Goal: Transaction & Acquisition: Book appointment/travel/reservation

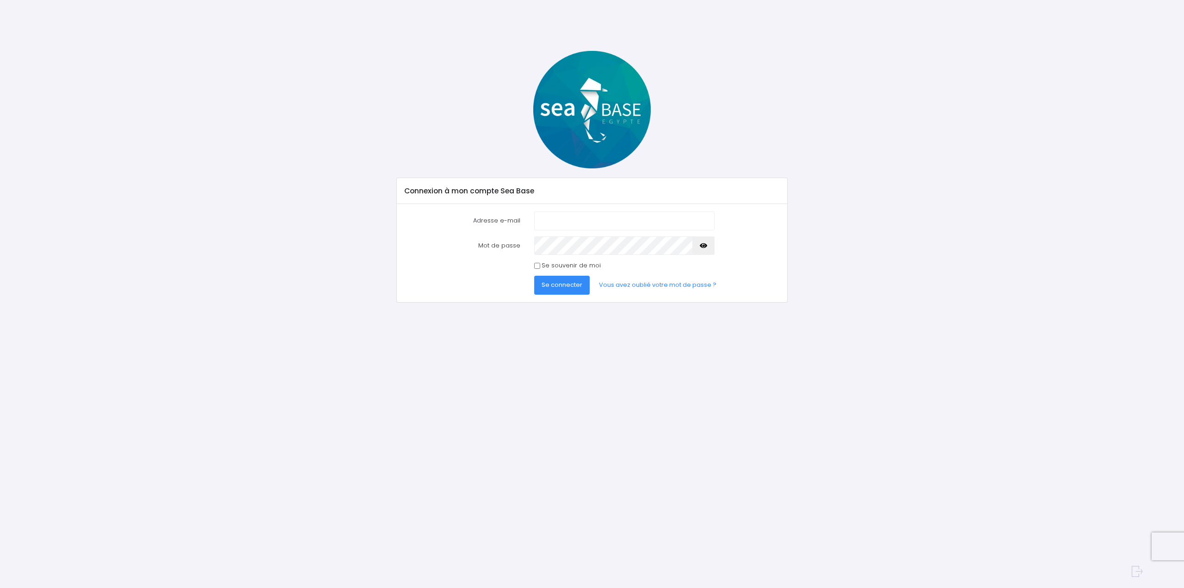
type input "[EMAIL_ADDRESS][DOMAIN_NAME]"
click at [562, 280] on span "Se connecter" at bounding box center [562, 284] width 41 height 9
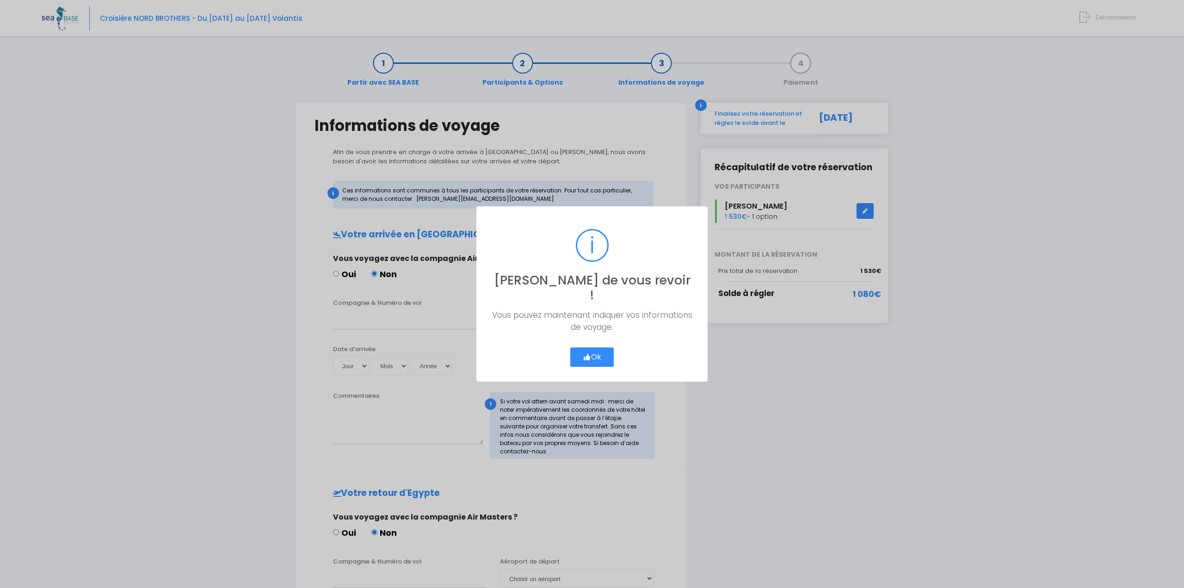
click at [595, 347] on button "Ok" at bounding box center [591, 356] width 43 height 19
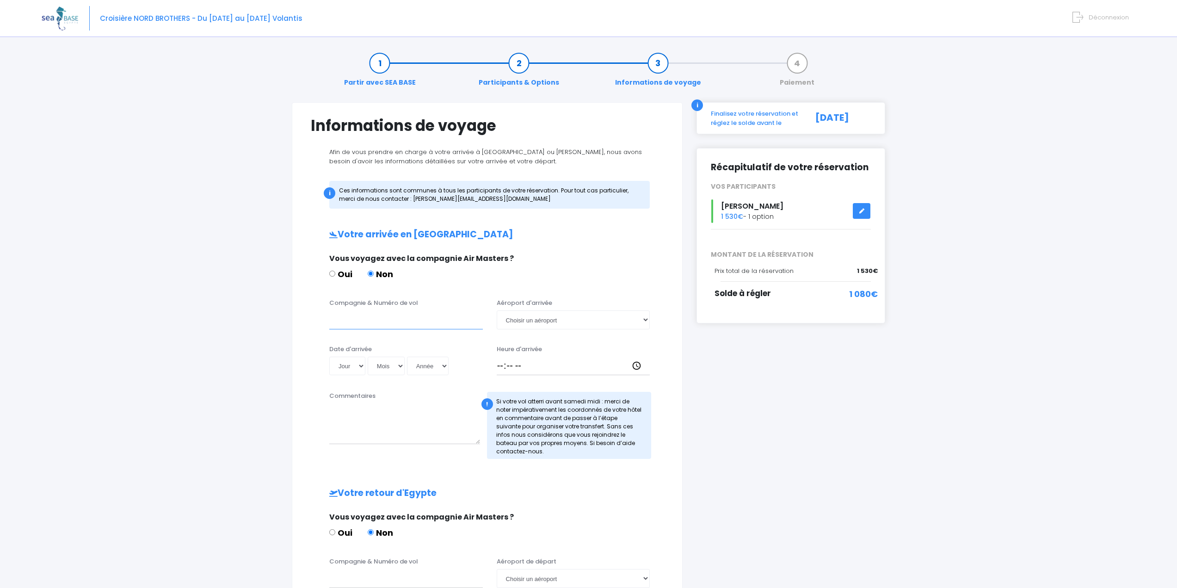
click at [393, 325] on input "Compagnie & Numéro de vol" at bounding box center [406, 319] width 154 height 19
click at [537, 318] on select "Choisir un aéroport Hurghada Marsa Alam" at bounding box center [574, 319] width 154 height 19
select select "Hurghada"
click at [497, 310] on select "Choisir un aéroport Hurghada Marsa Alam" at bounding box center [574, 319] width 154 height 19
click at [448, 321] on input "Compagnie & Numéro de vol" at bounding box center [406, 319] width 154 height 19
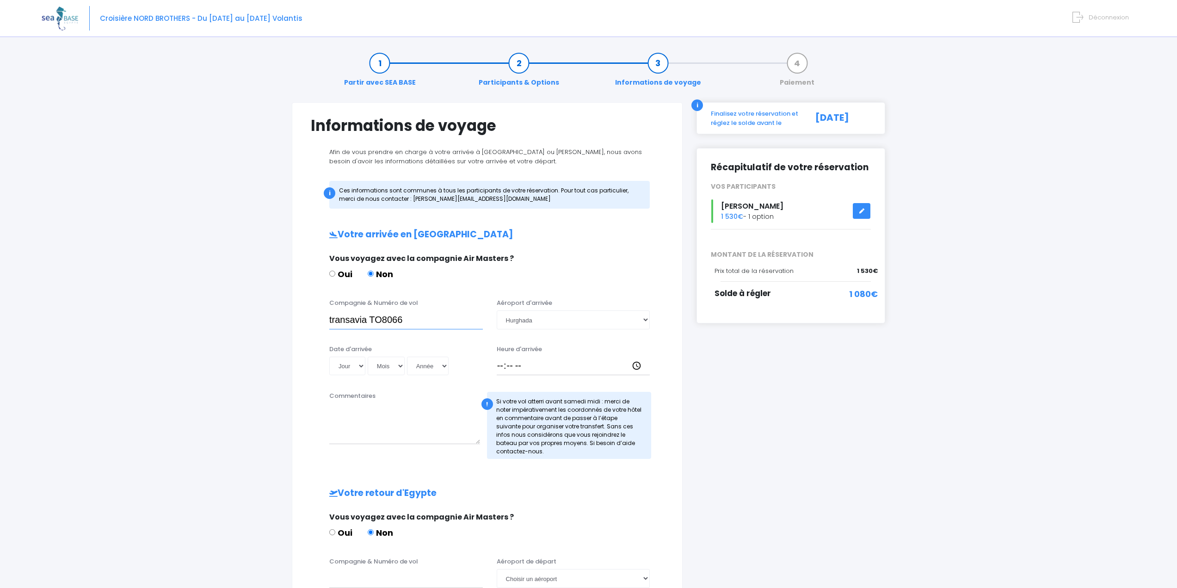
type input "transavia TO8066"
click at [361, 361] on select "Jour 01 02 03 04 05 06 07 08 09 10 11 12 13 14 15 16 17 18 19 20 21 22 23 24 25…" at bounding box center [347, 366] width 36 height 19
select select "08"
click at [329, 357] on select "Jour 01 02 03 04 05 06 07 08 09 10 11 12 13 14 15 16 17 18 19 20 21 22 23 24 25…" at bounding box center [347, 366] width 36 height 19
click at [391, 369] on select "Mois 01 02 03 04 05 06 07 08 09 10 11 12" at bounding box center [386, 366] width 37 height 19
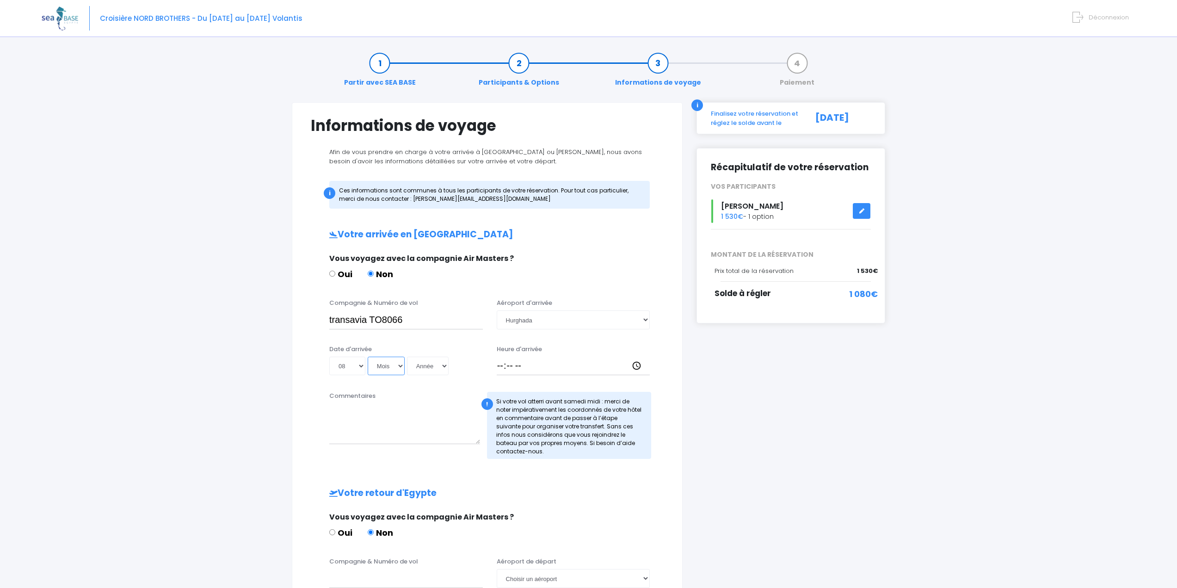
select select "11"
click at [368, 357] on select "Mois 01 02 03 04 05 06 07 08 09 10 11 12" at bounding box center [386, 366] width 37 height 19
click at [430, 366] on select "Année 2045 2044 2043 2042 2041 2040 2039 2038 2037 2036 2035 2034 2033 2032 203…" at bounding box center [428, 366] width 42 height 19
select select "2025"
click at [407, 357] on select "Année 2045 2044 2043 2042 2041 2040 2039 2038 2037 2036 2035 2034 2033 2032 203…" at bounding box center [428, 366] width 42 height 19
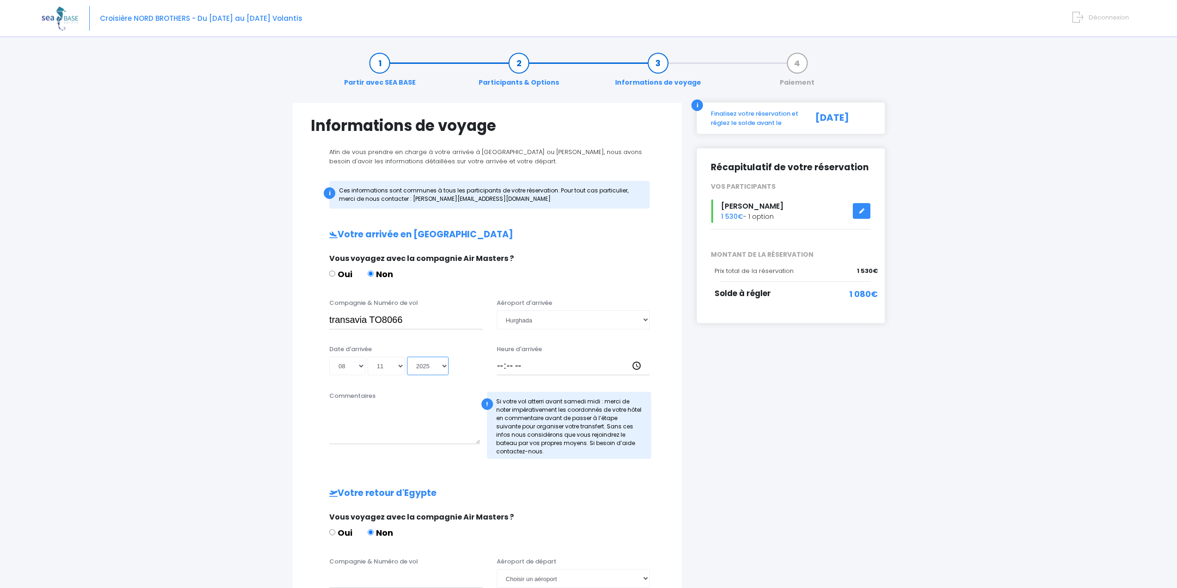
type input "2025-11-08"
click at [499, 366] on input "Heure d'arrivée" at bounding box center [574, 366] width 154 height 19
type input "18:30"
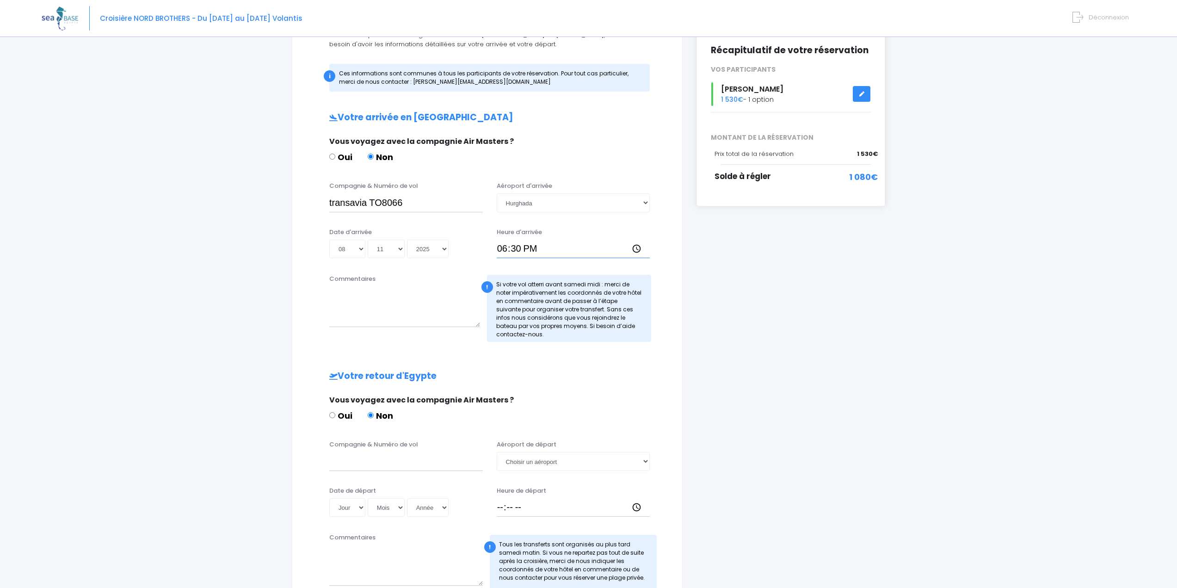
scroll to position [139, 0]
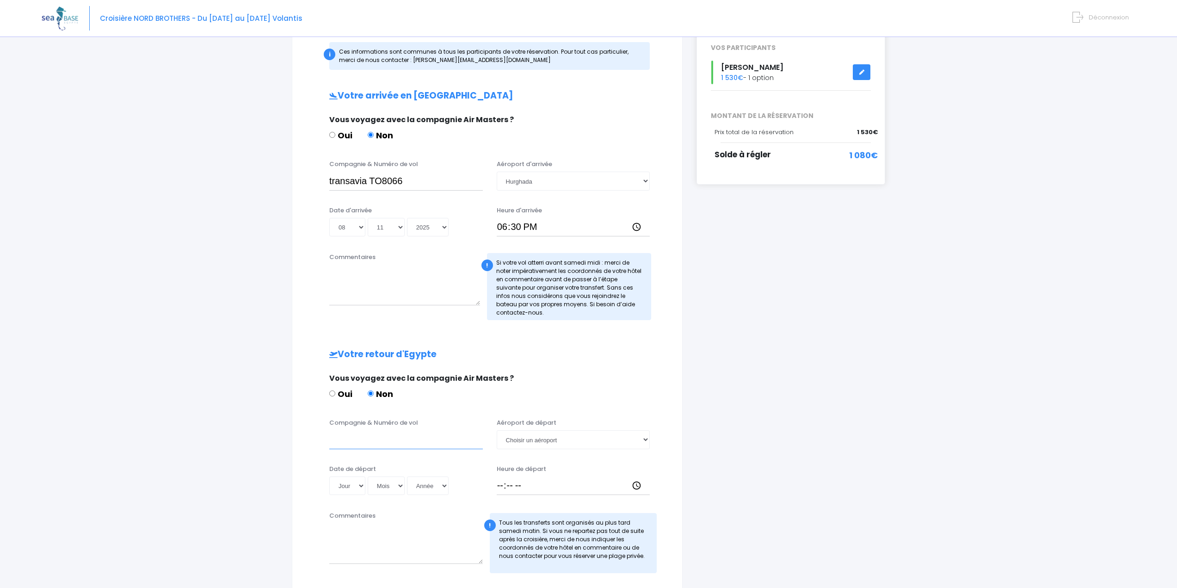
click at [375, 442] on input "Compagnie & Numéro de vol" at bounding box center [406, 439] width 154 height 19
type input "transavia"
click at [516, 438] on select "Choisir un aéroport Hurghada Marsa Alam" at bounding box center [574, 439] width 154 height 19
select select "Hurghada"
click at [497, 430] on select "Choisir un aéroport Hurghada Marsa Alam" at bounding box center [574, 439] width 154 height 19
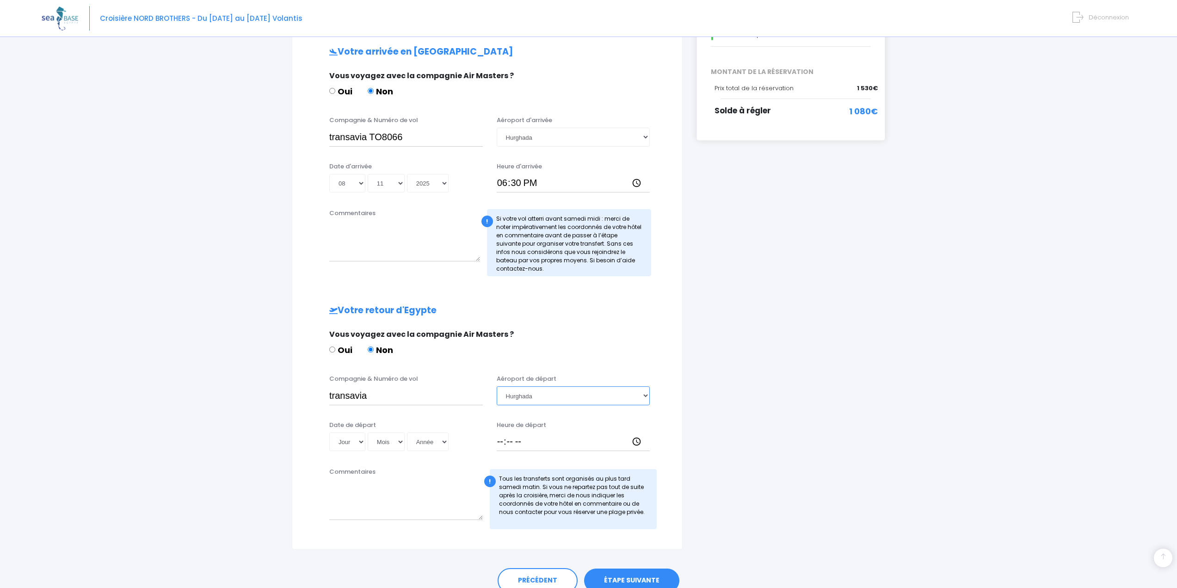
scroll to position [185, 0]
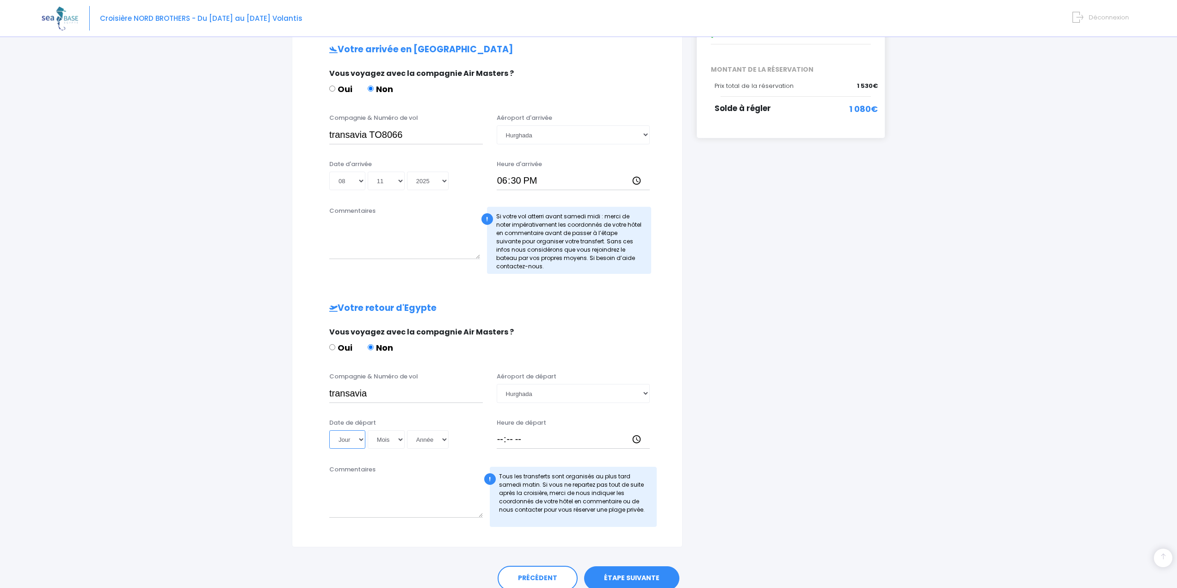
click at [335, 442] on select "Jour 01 02 03 04 05 06 07 08 09 10 11 12 13 14 15 16 17 18 19 20 21 22 23 24 25…" at bounding box center [347, 439] width 36 height 19
select select "15"
click at [329, 430] on select "Jour 01 02 03 04 05 06 07 08 09 10 11 12 13 14 15 16 17 18 19 20 21 22 23 24 25…" at bounding box center [347, 439] width 36 height 19
click at [383, 439] on select "Mois 01 02 03 04 05 06 07 08 09 10 11 12" at bounding box center [386, 439] width 37 height 19
select select "11"
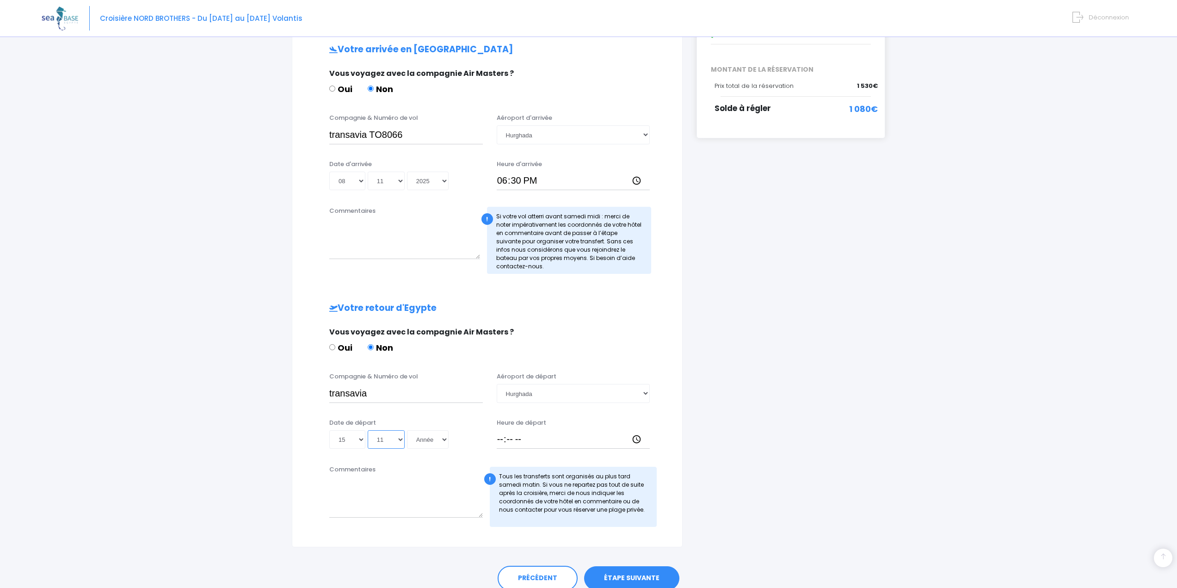
click at [368, 430] on select "Mois 01 02 03 04 05 06 07 08 09 10 11 12" at bounding box center [386, 439] width 37 height 19
click at [424, 436] on select "Année 2045 2044 2043 2042 2041 2040 2039 2038 2037 2036 2035 2034 2033 2032 203…" at bounding box center [428, 439] width 42 height 19
select select "2025"
click at [407, 430] on select "Année 2045 2044 2043 2042 2041 2040 2039 2038 2037 2036 2035 2034 2033 2032 203…" at bounding box center [428, 439] width 42 height 19
type input "2025-11-15"
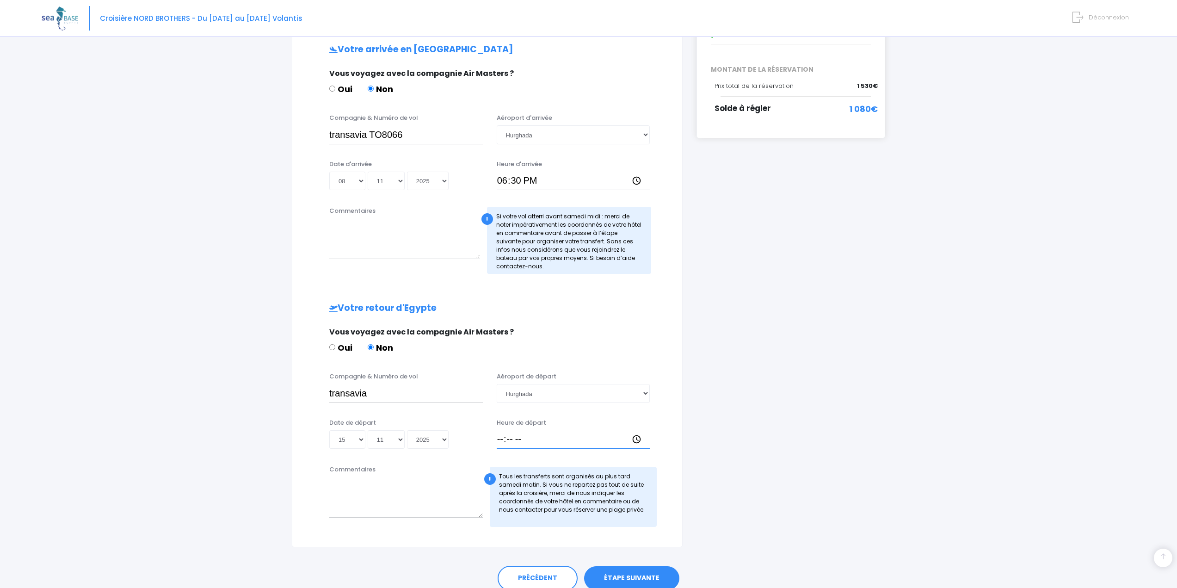
click at [500, 434] on input "Heure de départ" at bounding box center [574, 439] width 154 height 19
type input "19:25"
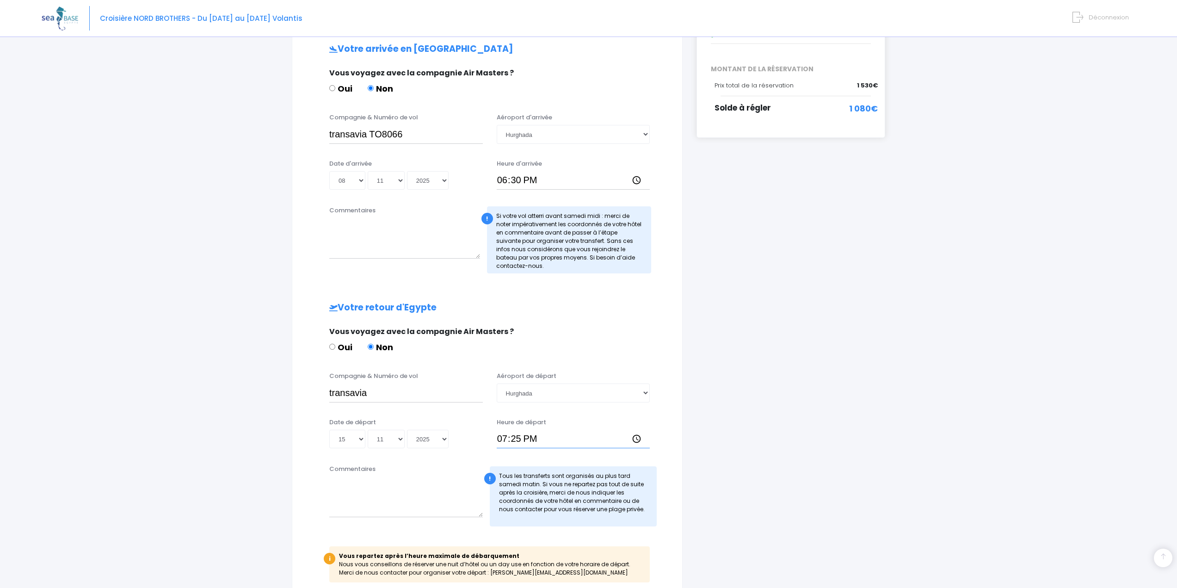
scroll to position [139, 0]
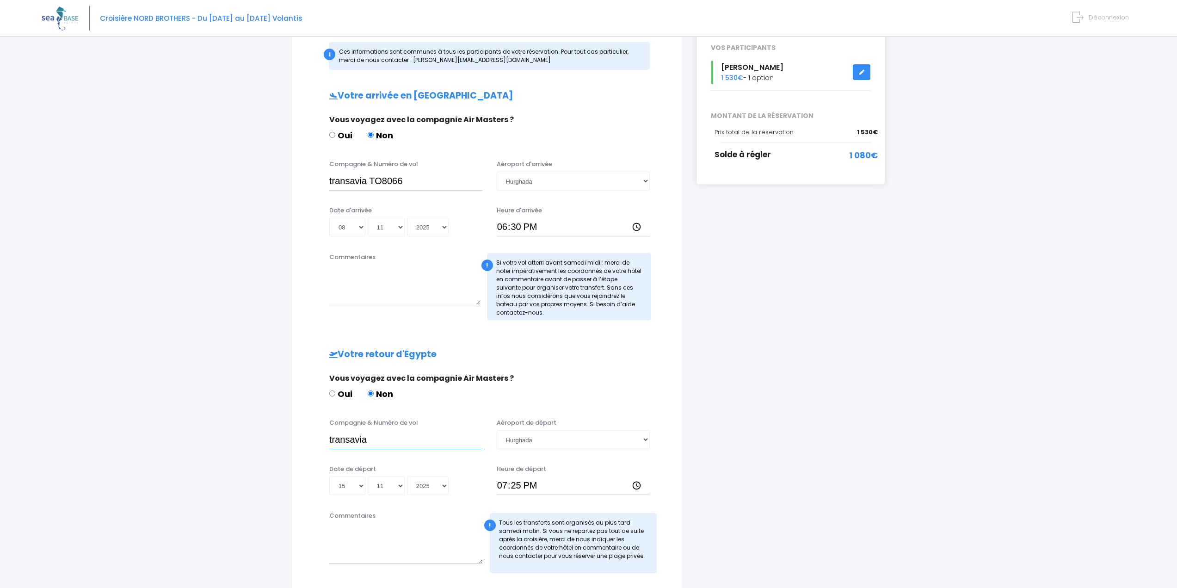
click at [389, 438] on input "transavia" at bounding box center [406, 439] width 154 height 19
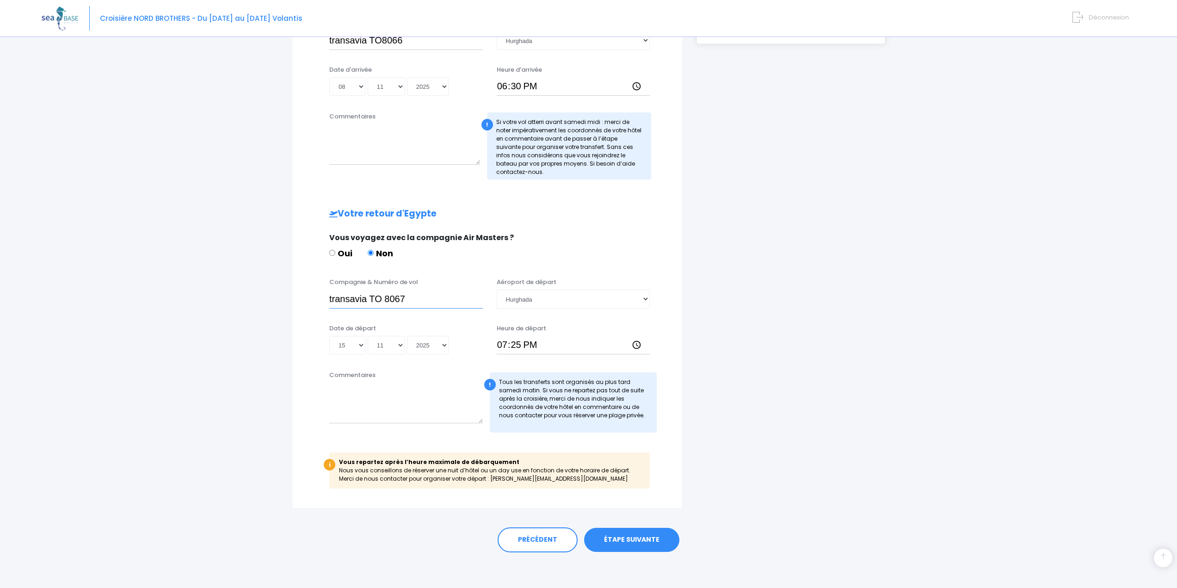
scroll to position [281, 0]
type input "transavia TO 8067"
click at [619, 542] on link "ÉTAPE SUIVANTE" at bounding box center [631, 538] width 95 height 24
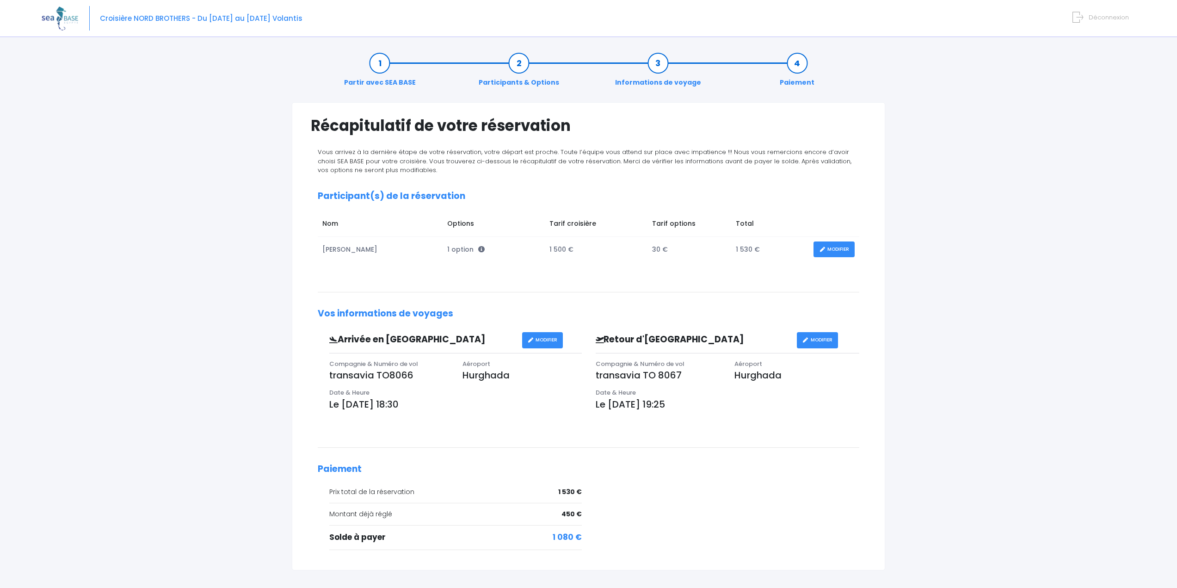
click at [839, 248] on link "MODIFIER" at bounding box center [834, 249] width 41 height 16
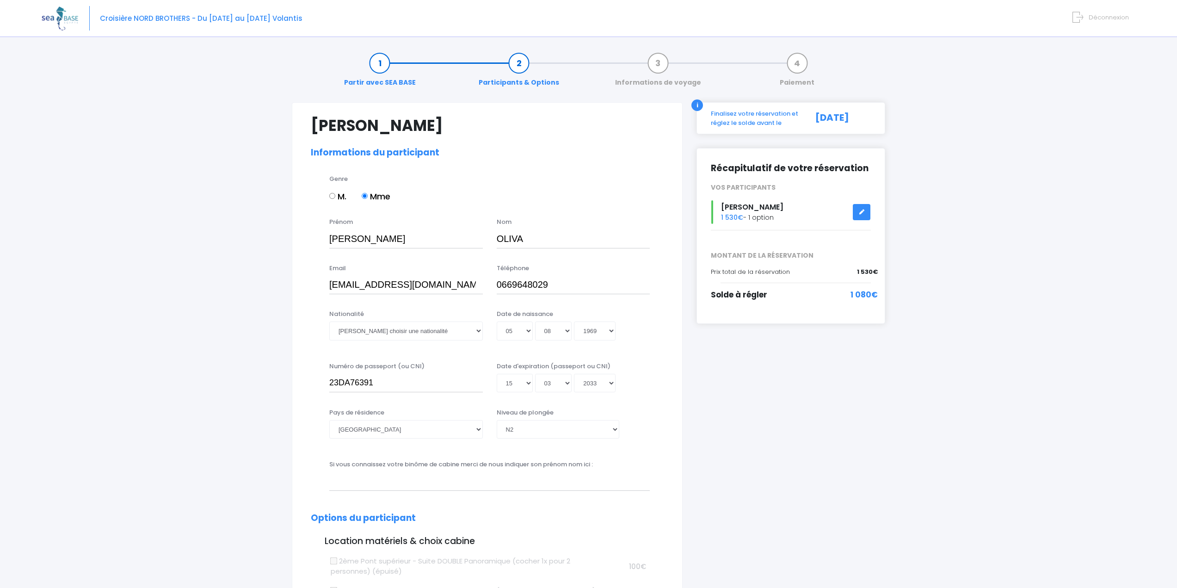
select select "N2"
select select "L"
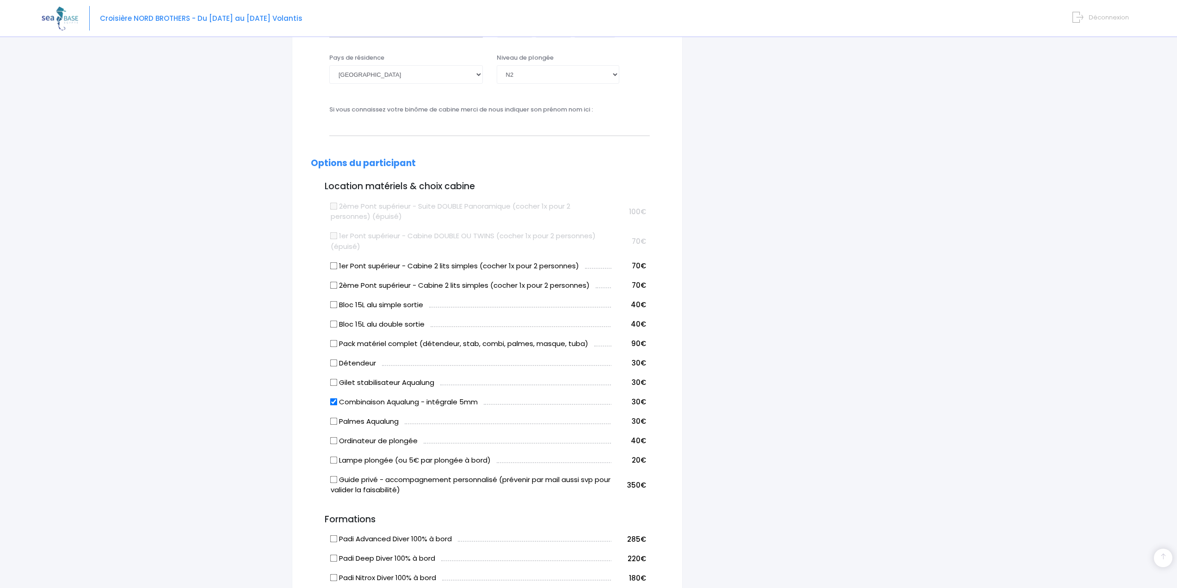
scroll to position [370, 0]
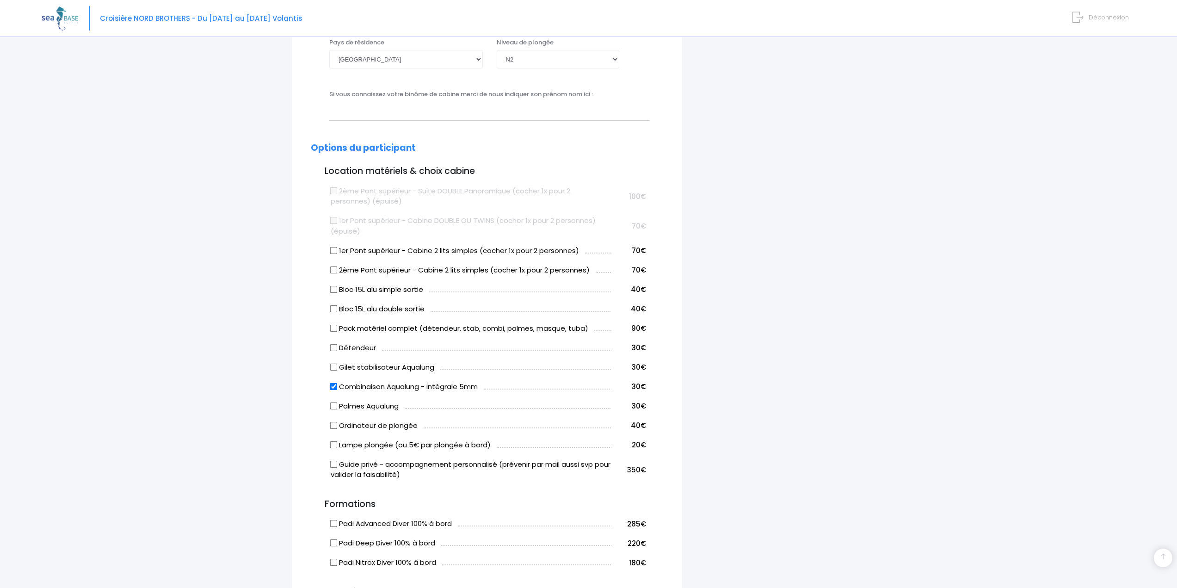
click at [332, 367] on input "Gilet stabilisateur Aqualung" at bounding box center [333, 366] width 7 height 7
checkbox input "true"
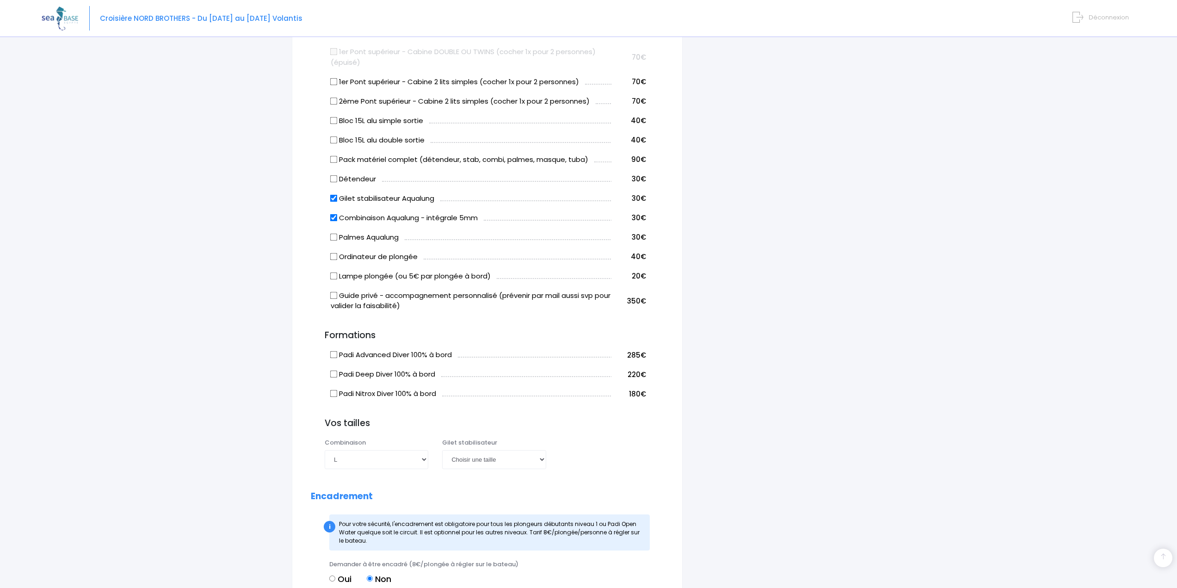
scroll to position [555, 0]
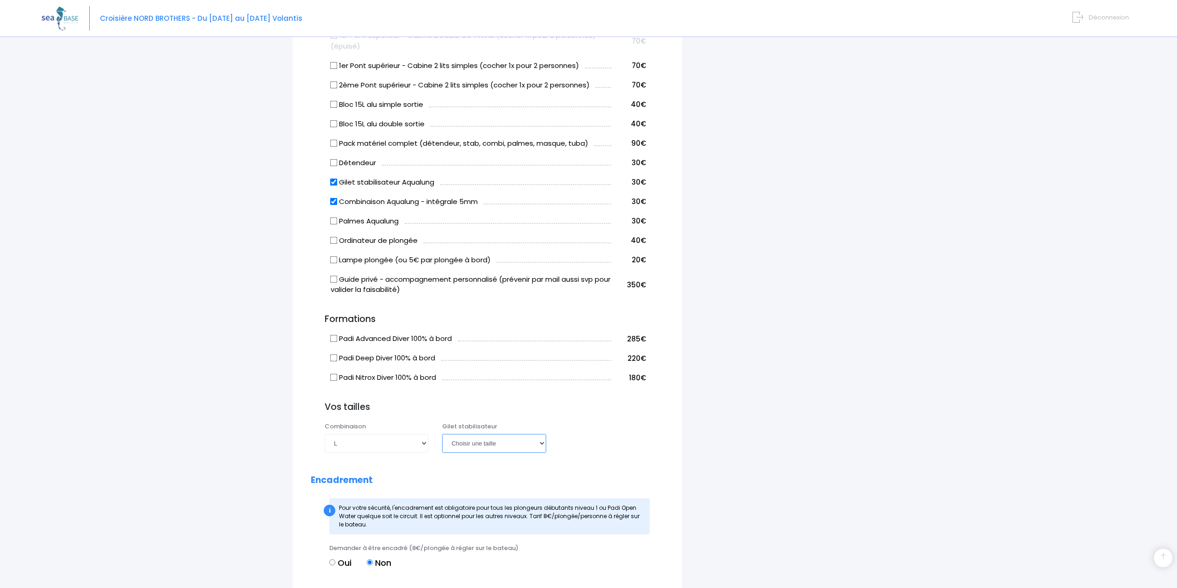
click at [489, 441] on select "Choisir une taille XXS XS S M ML L XL XXL" at bounding box center [494, 443] width 104 height 19
select select "M"
click at [442, 434] on select "Choisir une taille XXS XS S M ML L XL XXL" at bounding box center [494, 443] width 104 height 19
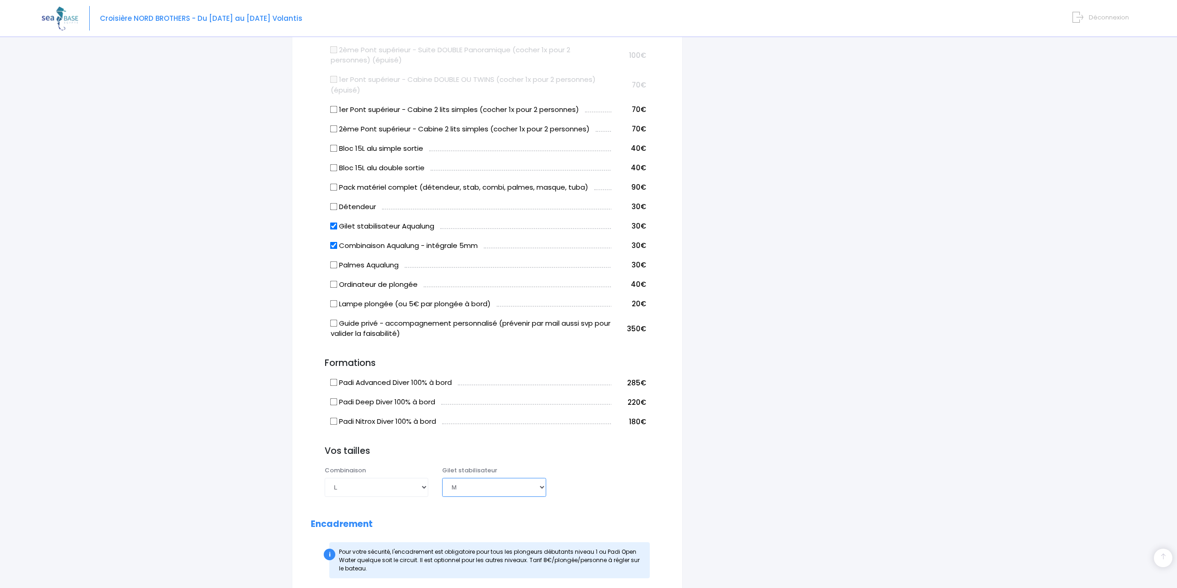
scroll to position [370, 0]
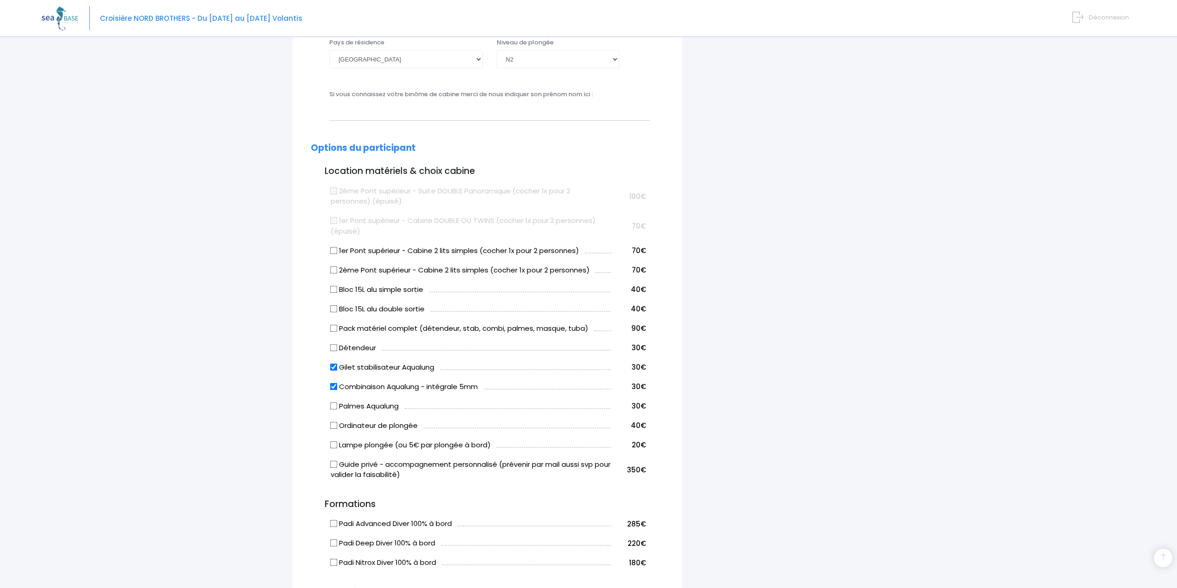
click at [331, 291] on input "Bloc 15L alu simple sortie" at bounding box center [333, 288] width 7 height 7
checkbox input "true"
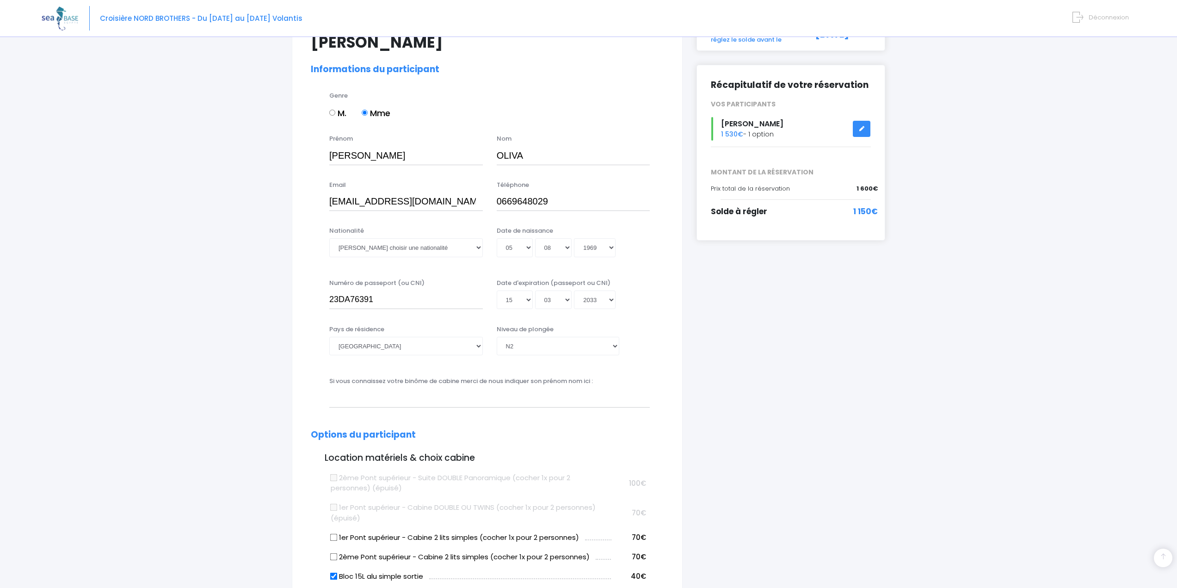
scroll to position [0, 0]
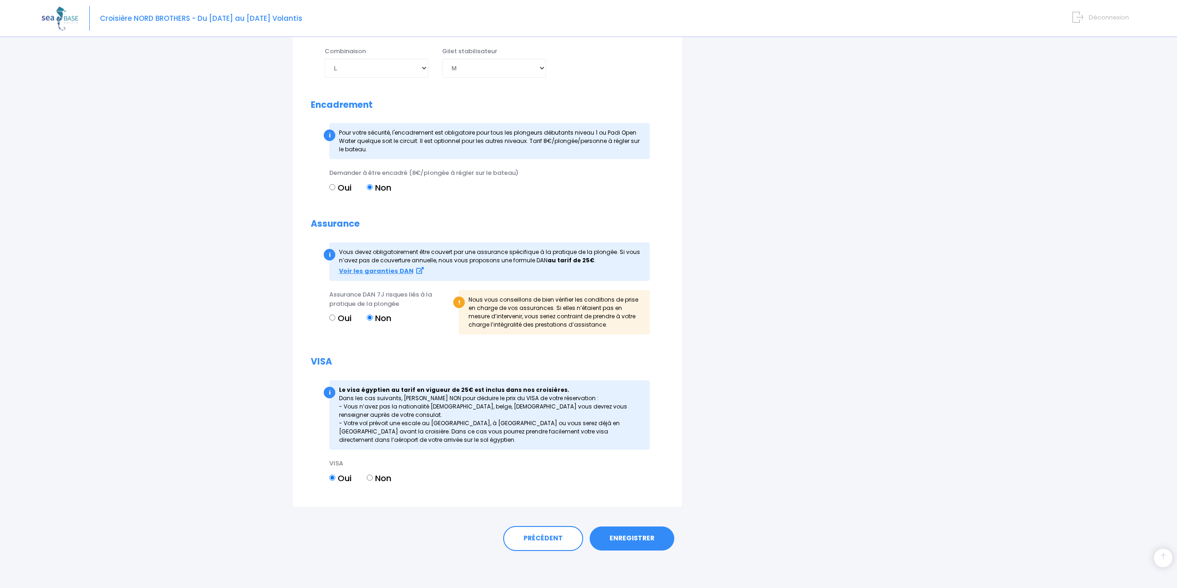
click at [634, 533] on link "ENREGISTRER" at bounding box center [632, 538] width 85 height 24
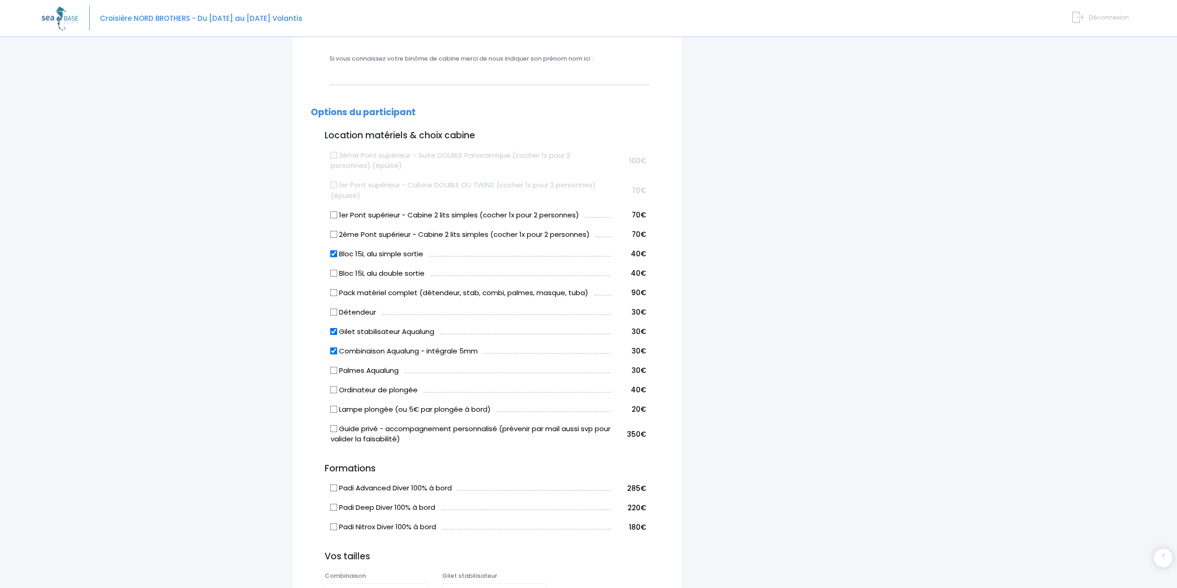
scroll to position [229, 0]
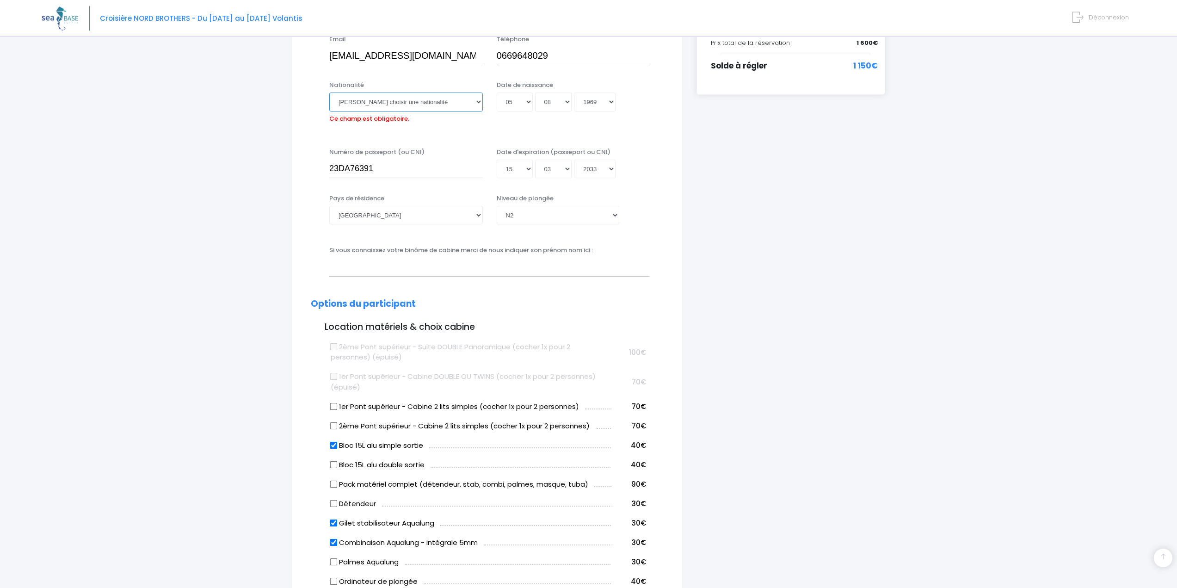
click at [395, 105] on select "Veuillez choisir une nationalité Afghane Albanaise Algerienne Allemande America…" at bounding box center [406, 102] width 154 height 19
select select "Française"
click at [329, 93] on select "Veuillez choisir une nationalité Afghane Albanaise Algerienne Allemande America…" at bounding box center [406, 102] width 154 height 19
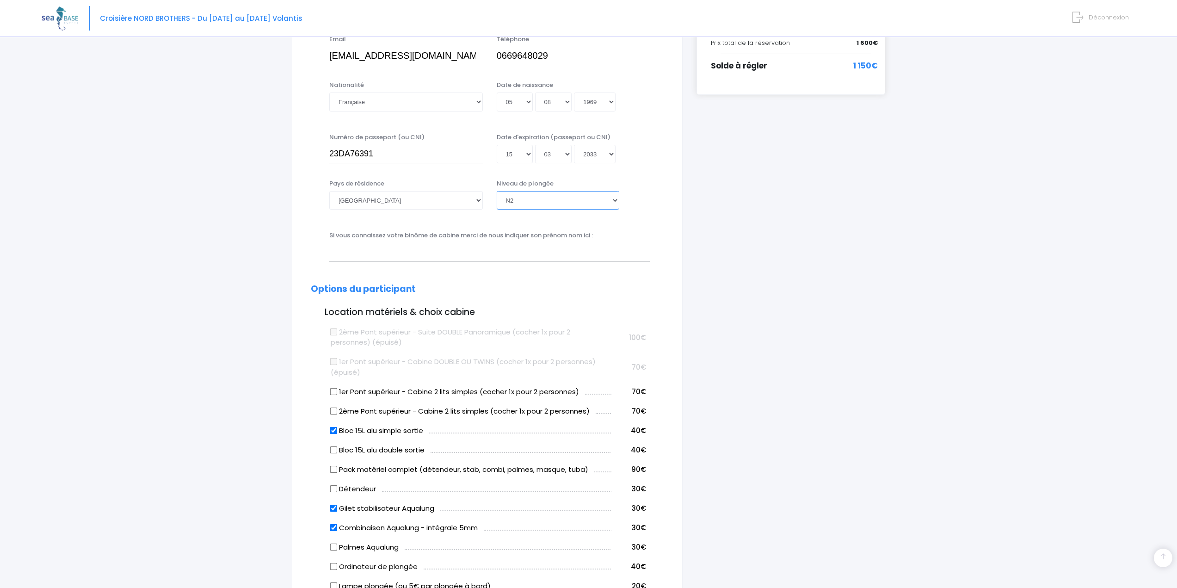
click at [508, 204] on select "Veuillez choisir un niveau de plongée Non plongeur Junior OW diver Adventure OW…" at bounding box center [558, 200] width 123 height 19
select select "PA40"
click at [497, 191] on select "Veuillez choisir un niveau de plongée Non plongeur Junior OW diver Adventure OW…" at bounding box center [558, 200] width 123 height 19
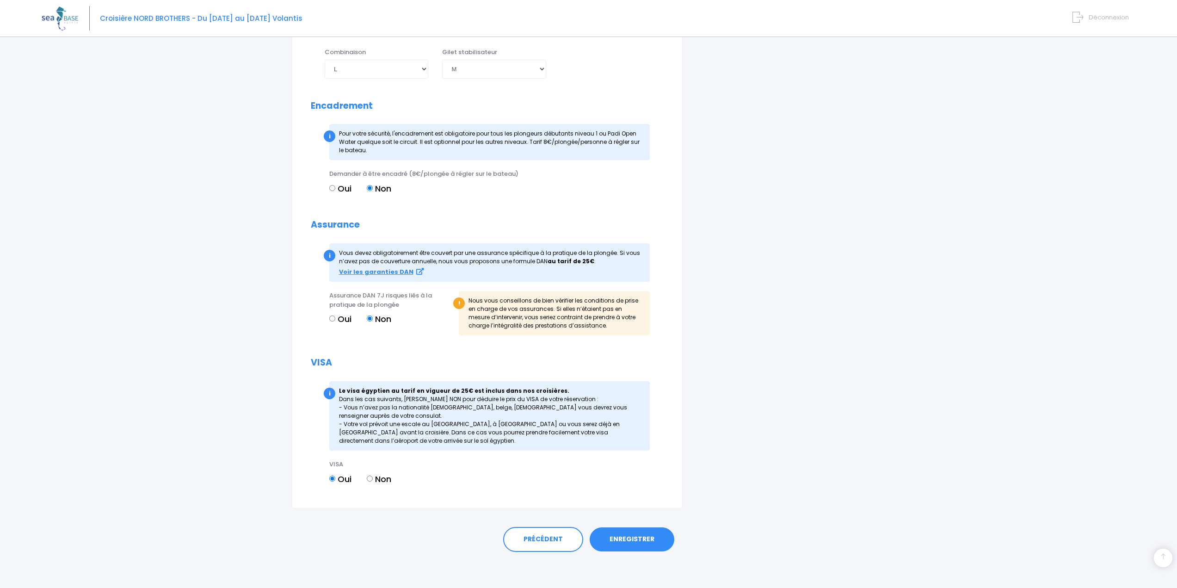
scroll to position [930, 0]
click at [617, 539] on link "ENREGISTRER" at bounding box center [632, 538] width 85 height 24
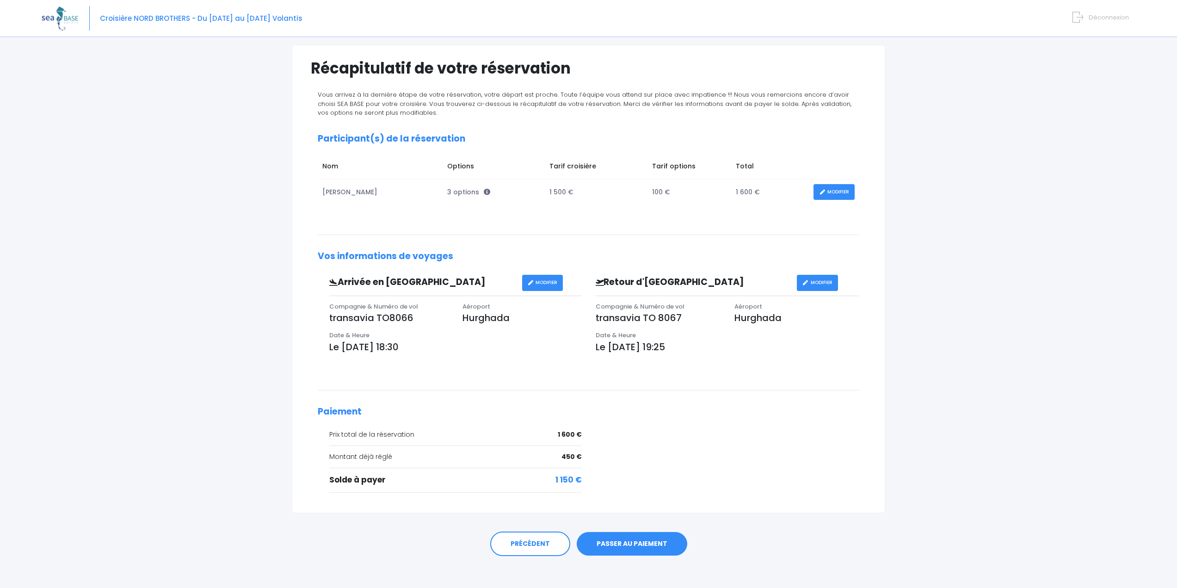
scroll to position [62, 0]
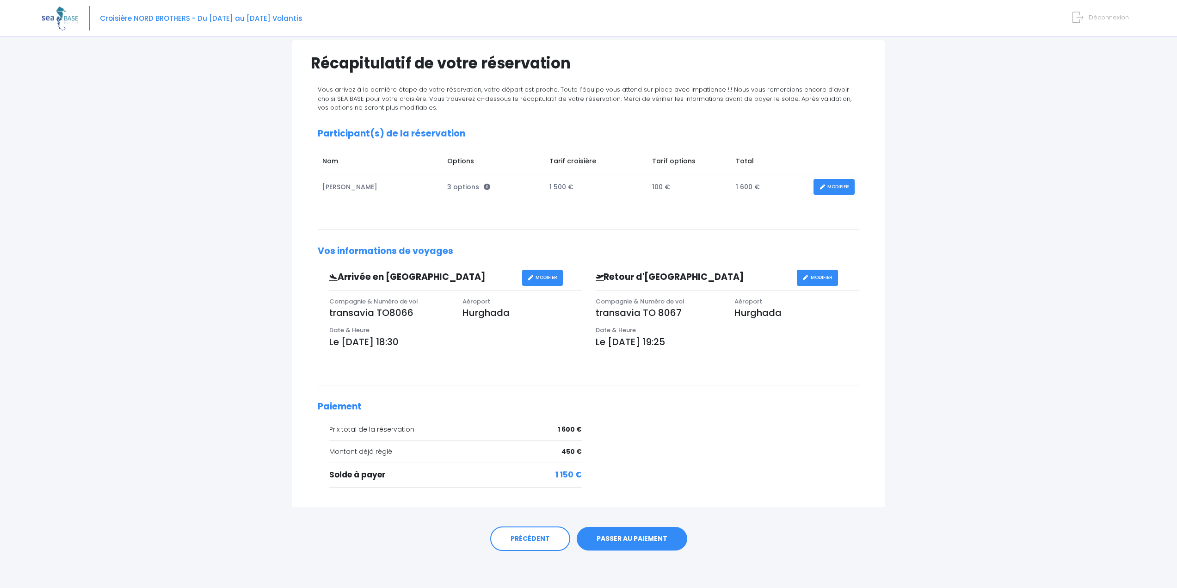
click at [624, 537] on link "PASSER AU PAIEMENT" at bounding box center [632, 539] width 111 height 24
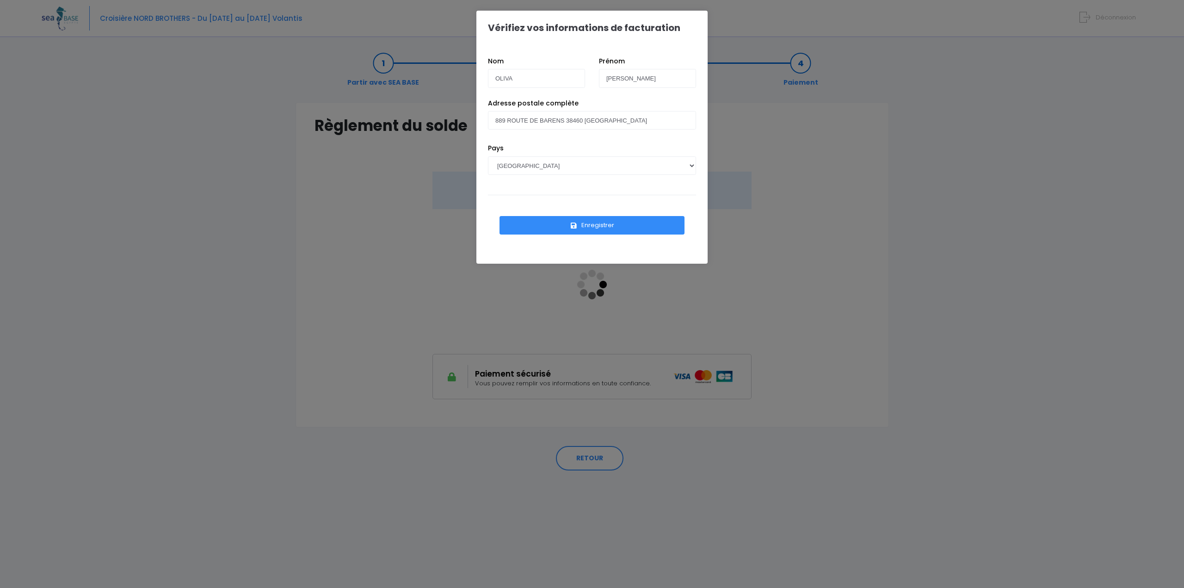
click at [591, 223] on button "Enregistrer" at bounding box center [592, 225] width 185 height 19
